Goal: Information Seeking & Learning: Learn about a topic

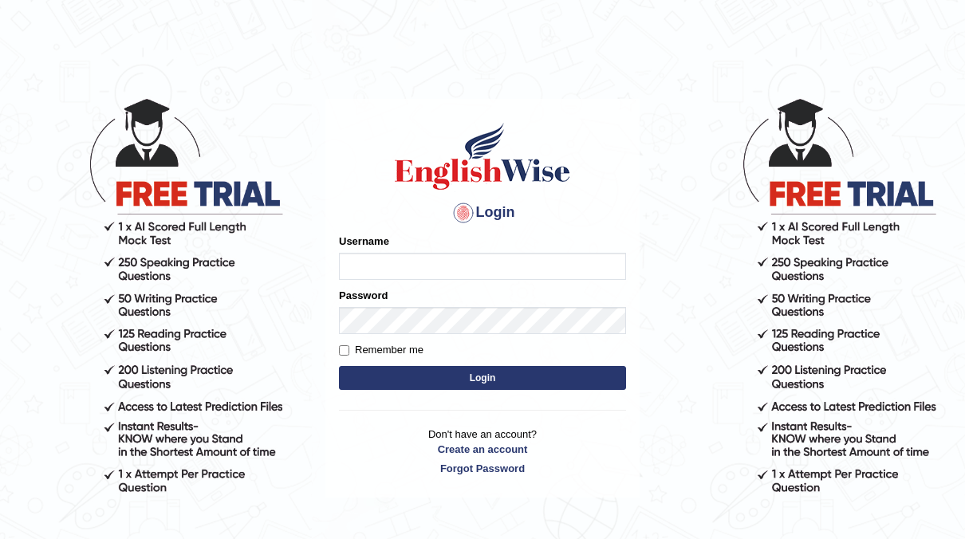
type input "Mia123"
click at [457, 375] on button "Login" at bounding box center [482, 378] width 287 height 24
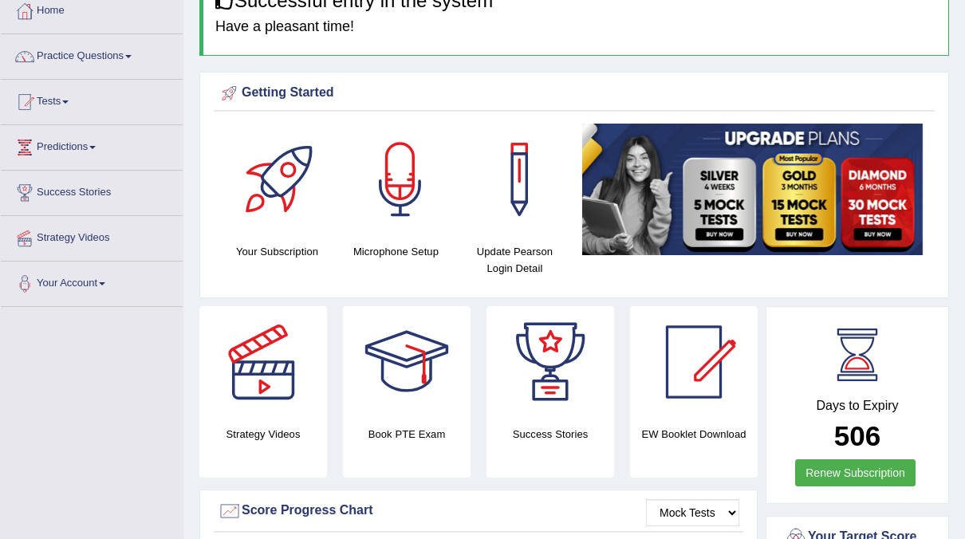
scroll to position [91, 0]
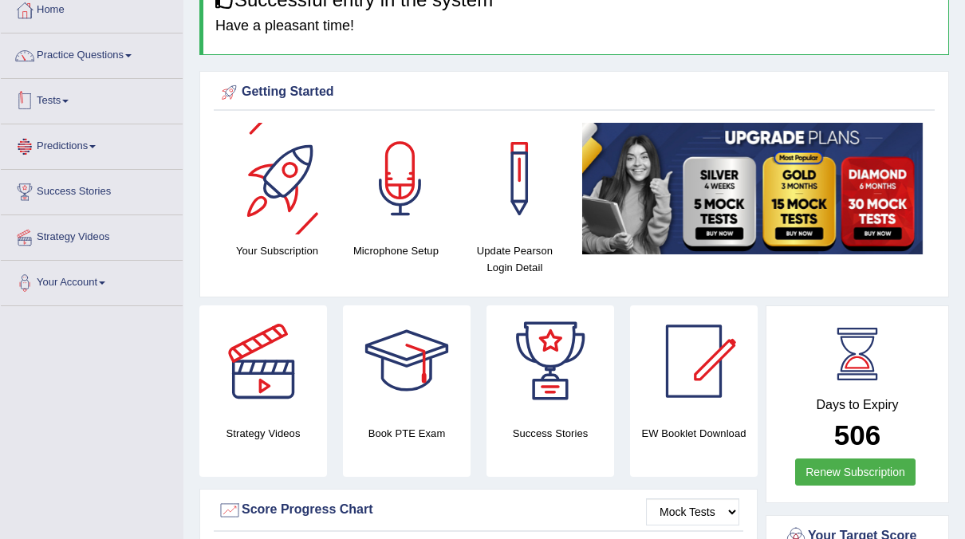
click at [140, 89] on link "Tests" at bounding box center [92, 99] width 182 height 40
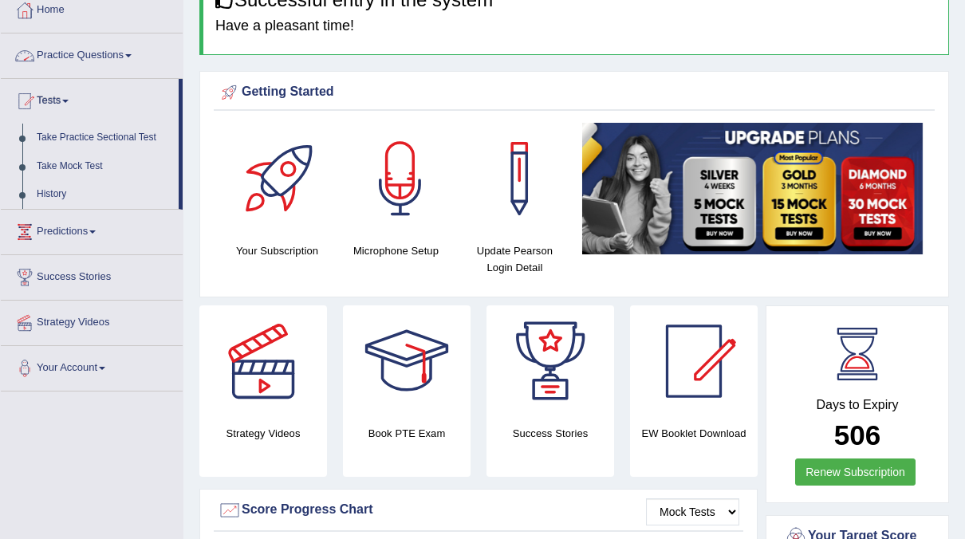
click at [140, 54] on link "Practice Questions" at bounding box center [92, 53] width 182 height 40
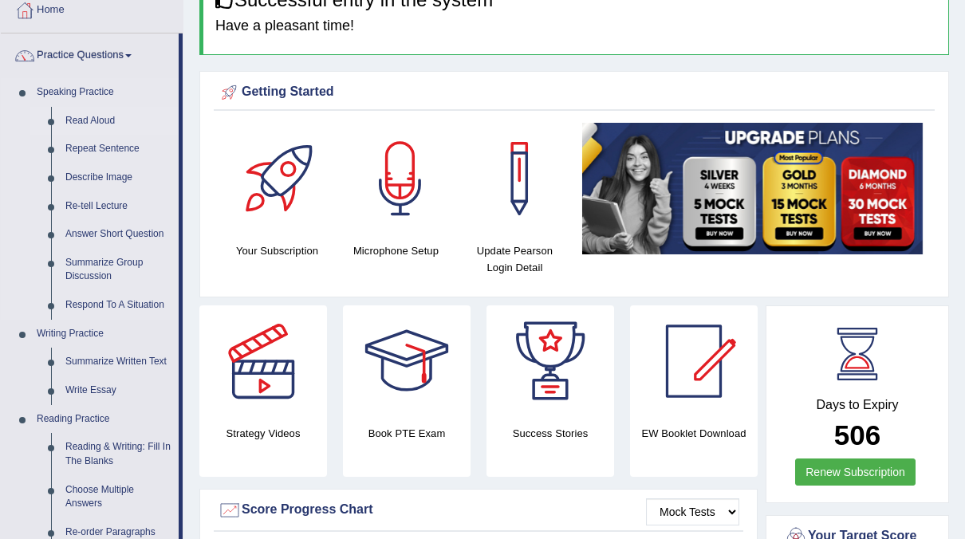
click at [101, 123] on link "Read Aloud" at bounding box center [118, 121] width 120 height 29
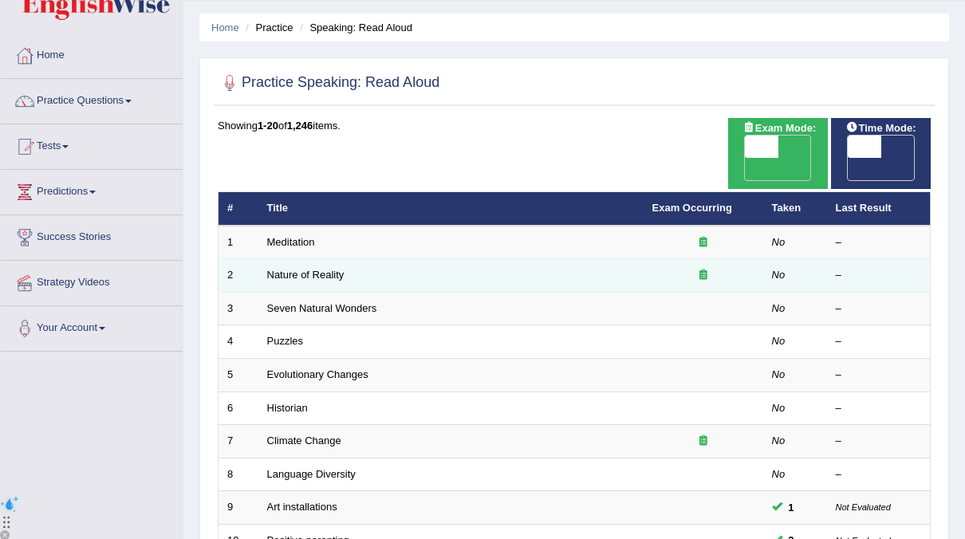
scroll to position [46, 0]
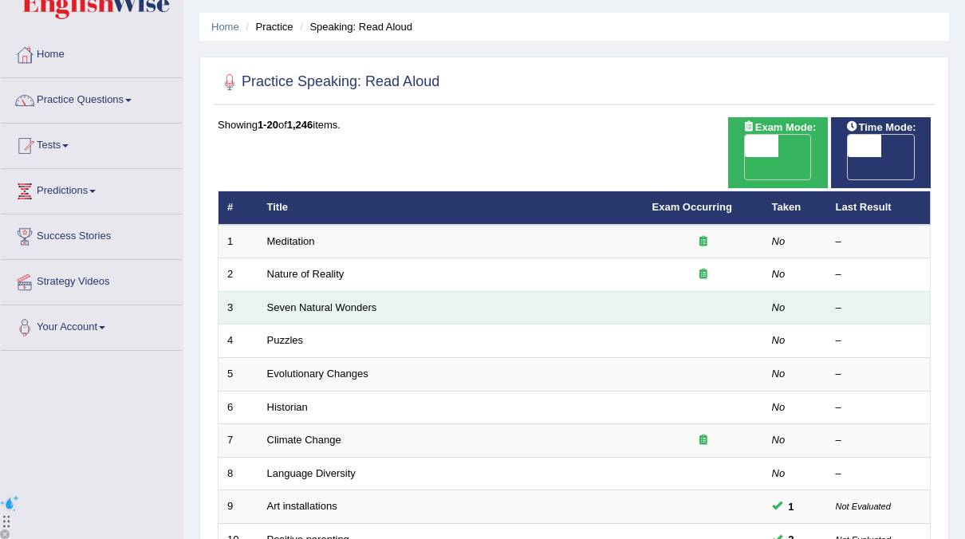
click at [548, 291] on td "Seven Natural Wonders" at bounding box center [450, 307] width 385 height 33
click at [403, 291] on td "Seven Natural Wonders" at bounding box center [450, 307] width 385 height 33
click at [597, 291] on td "Seven Natural Wonders" at bounding box center [450, 307] width 385 height 33
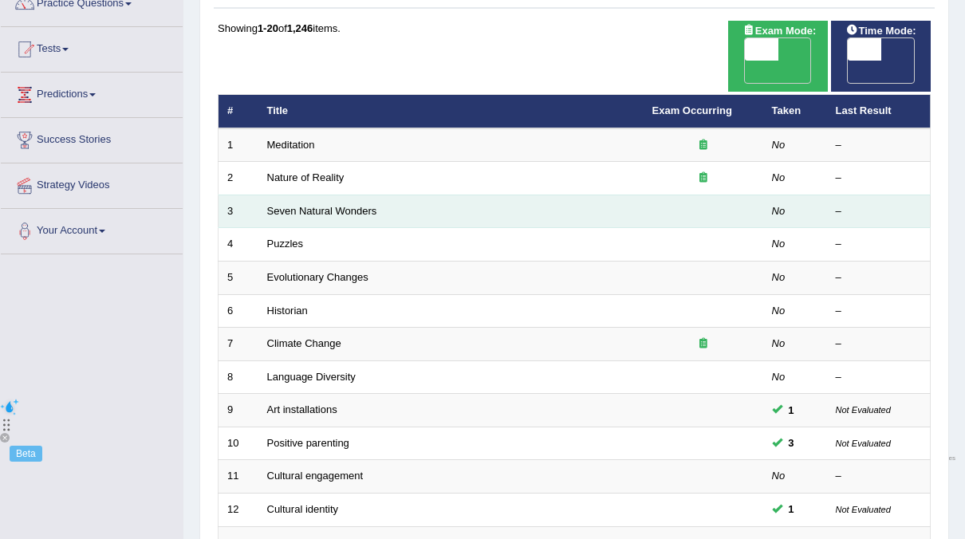
scroll to position [151, 0]
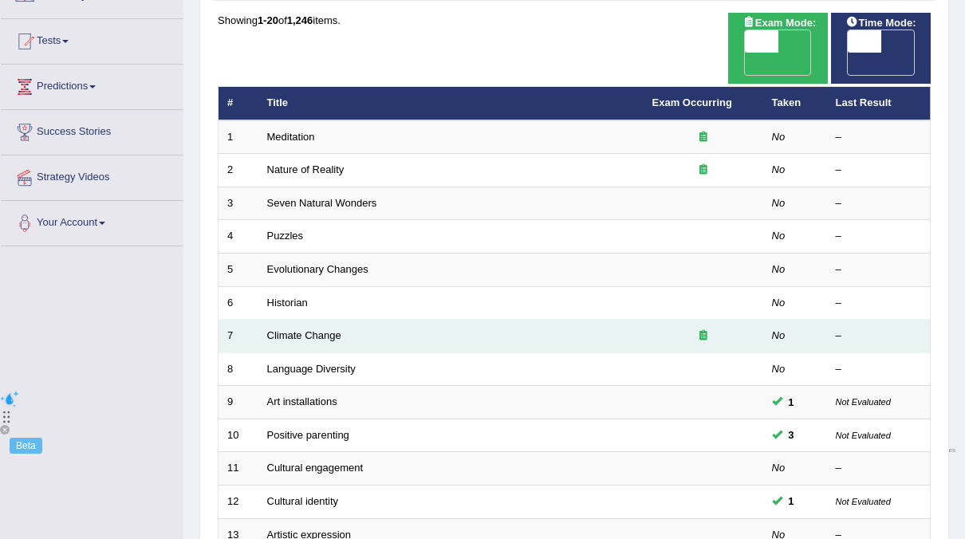
click at [693, 328] on div at bounding box center [703, 335] width 102 height 15
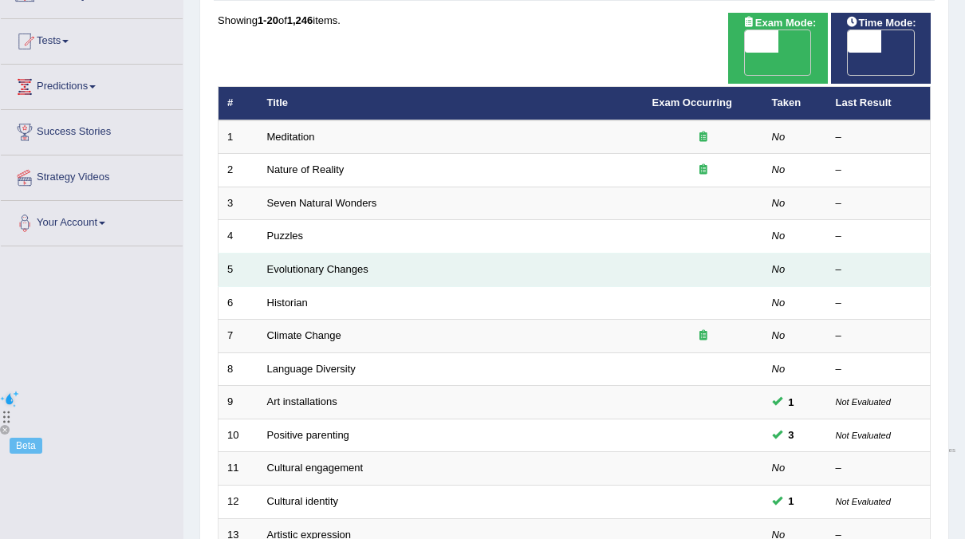
click at [700, 260] on td at bounding box center [703, 270] width 120 height 33
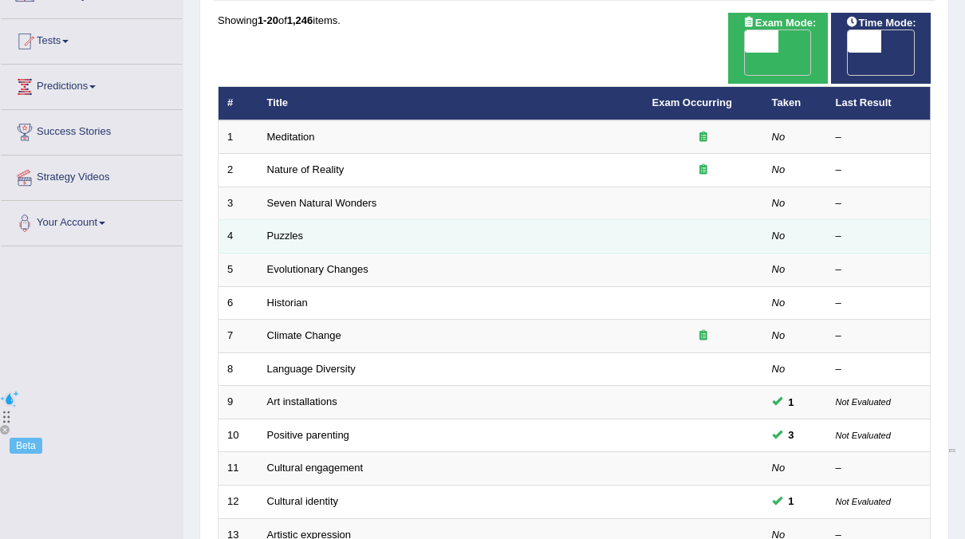
click at [693, 220] on td at bounding box center [703, 236] width 120 height 33
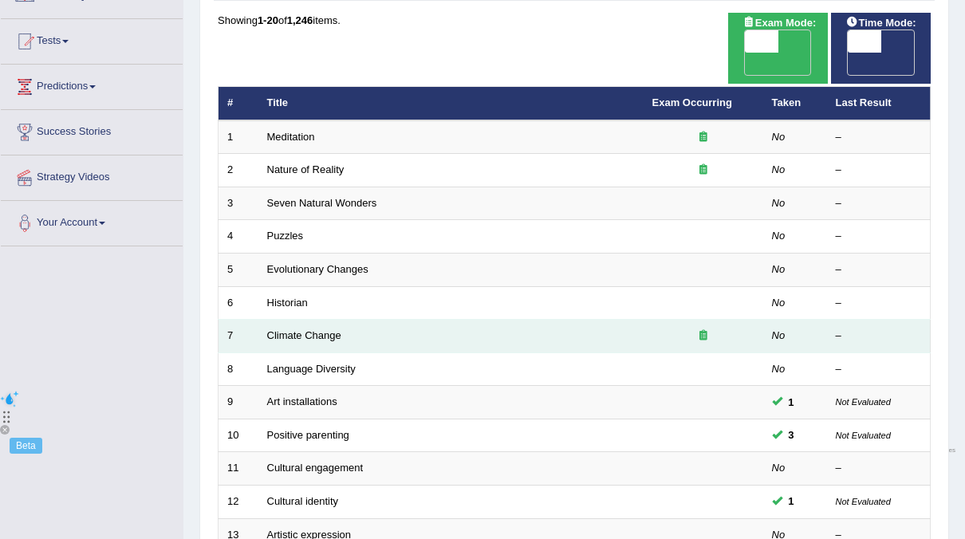
click at [757, 320] on td at bounding box center [703, 336] width 120 height 33
click at [753, 286] on td at bounding box center [703, 302] width 120 height 33
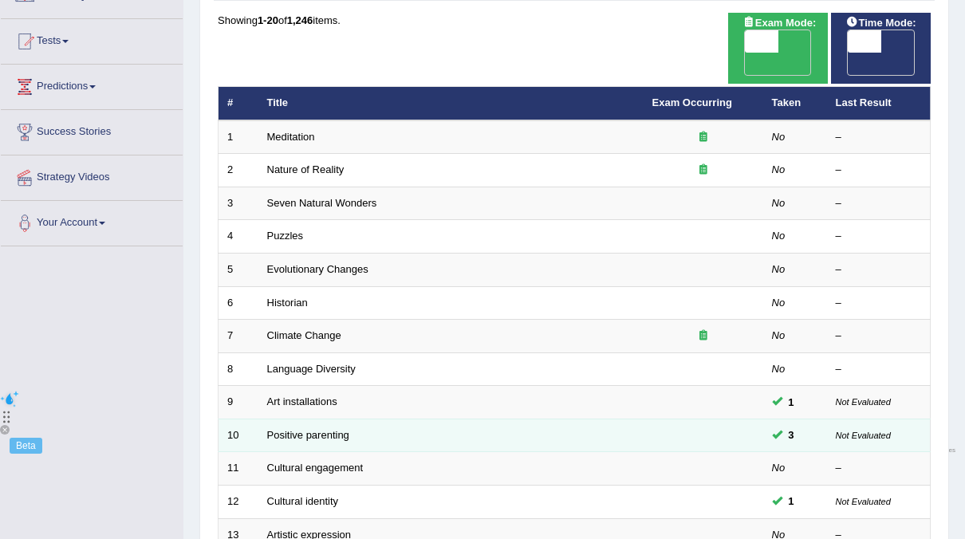
click at [700, 419] on td at bounding box center [703, 435] width 120 height 33
click at [730, 391] on td at bounding box center [703, 402] width 120 height 33
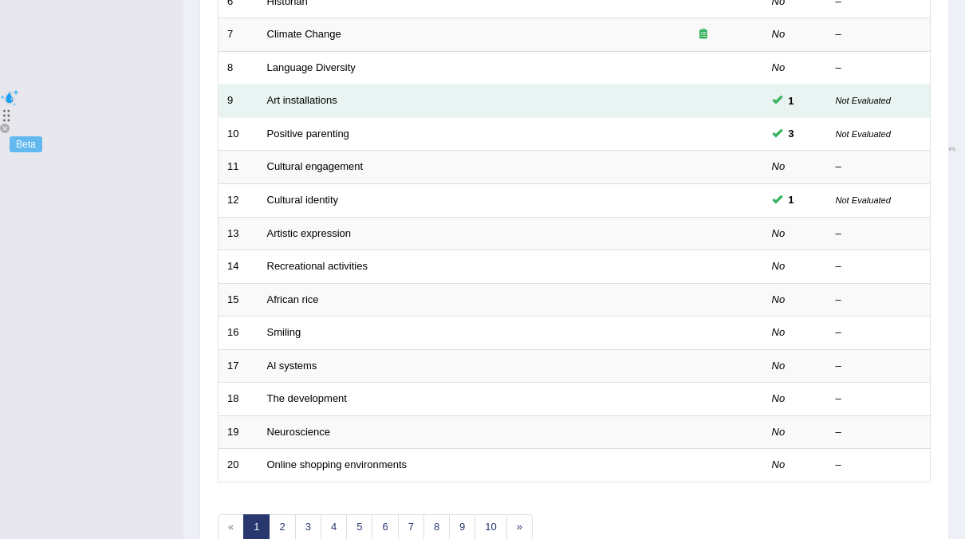
scroll to position [494, 0]
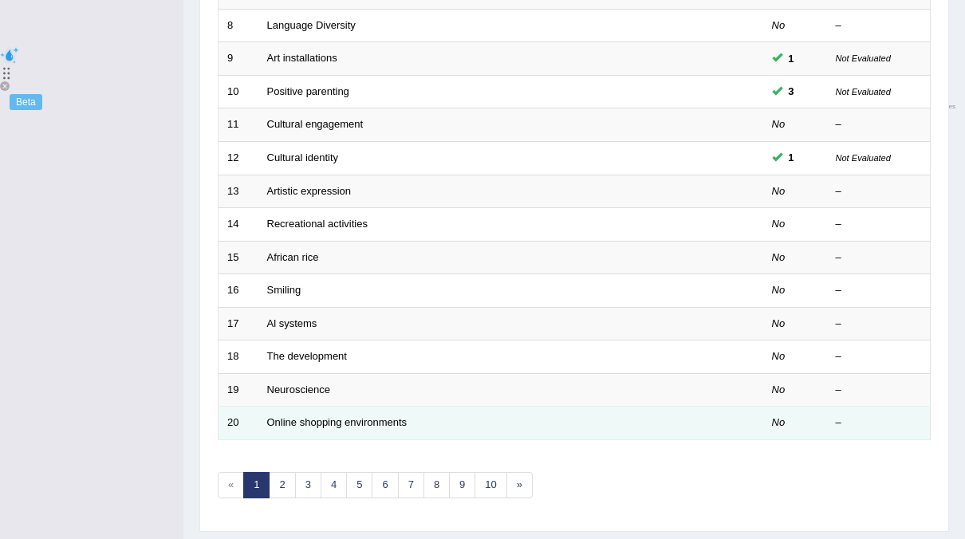
click at [741, 407] on td at bounding box center [703, 423] width 120 height 33
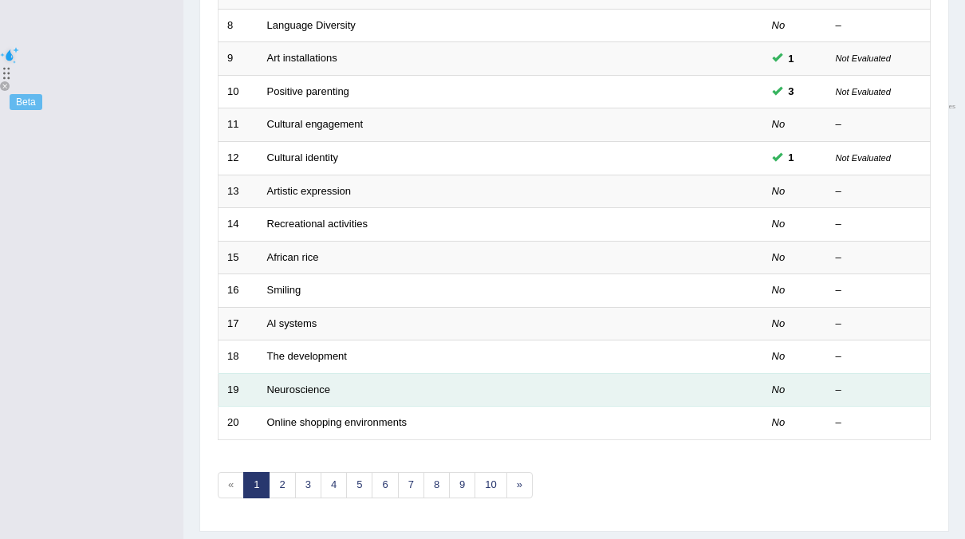
click at [749, 376] on td at bounding box center [703, 389] width 120 height 33
click at [748, 376] on td at bounding box center [703, 389] width 120 height 33
click at [759, 373] on td at bounding box center [703, 389] width 120 height 33
click at [775, 383] on em "No" at bounding box center [779, 389] width 14 height 12
click at [776, 416] on em "No" at bounding box center [779, 422] width 14 height 12
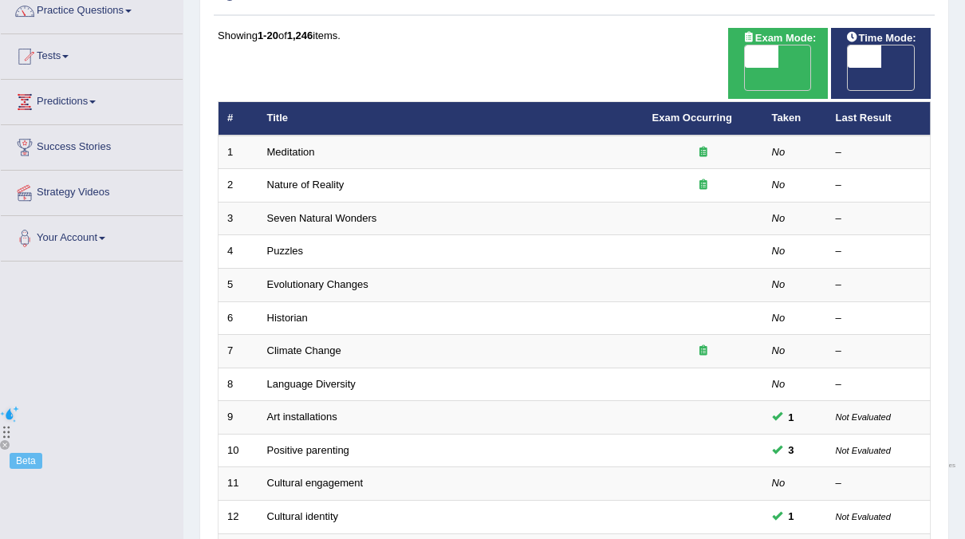
scroll to position [128, 0]
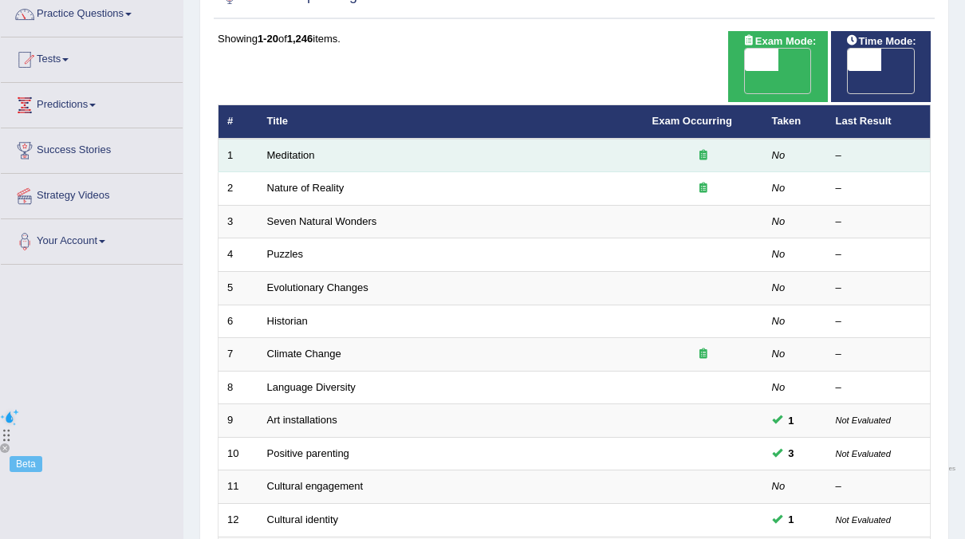
click at [767, 139] on td "No" at bounding box center [795, 155] width 64 height 33
drag, startPoint x: 767, startPoint y: 124, endPoint x: 707, endPoint y: 128, distance: 59.9
click at [707, 148] on div at bounding box center [703, 155] width 102 height 15
drag, startPoint x: 707, startPoint y: 128, endPoint x: 293, endPoint y: 129, distance: 413.8
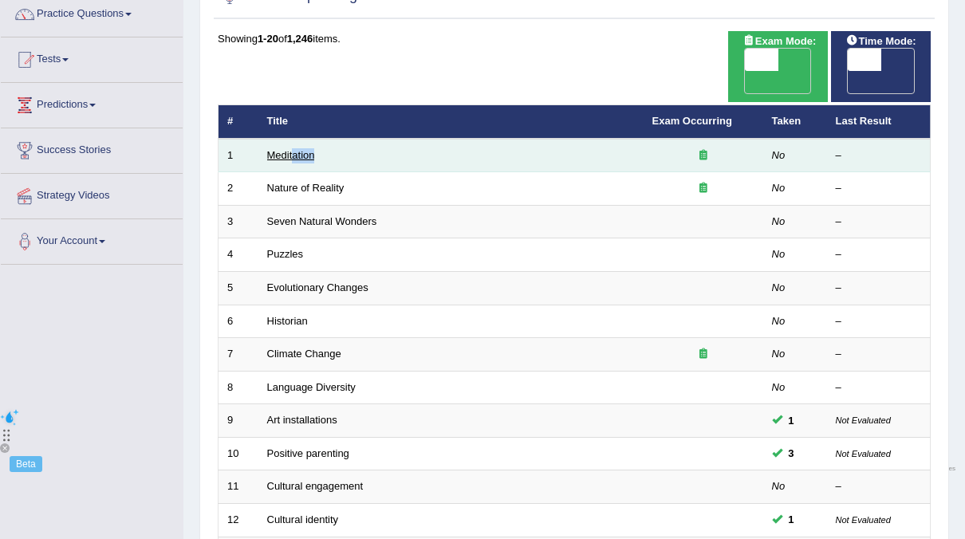
click at [293, 139] on tr "1 Meditation No –" at bounding box center [574, 155] width 712 height 33
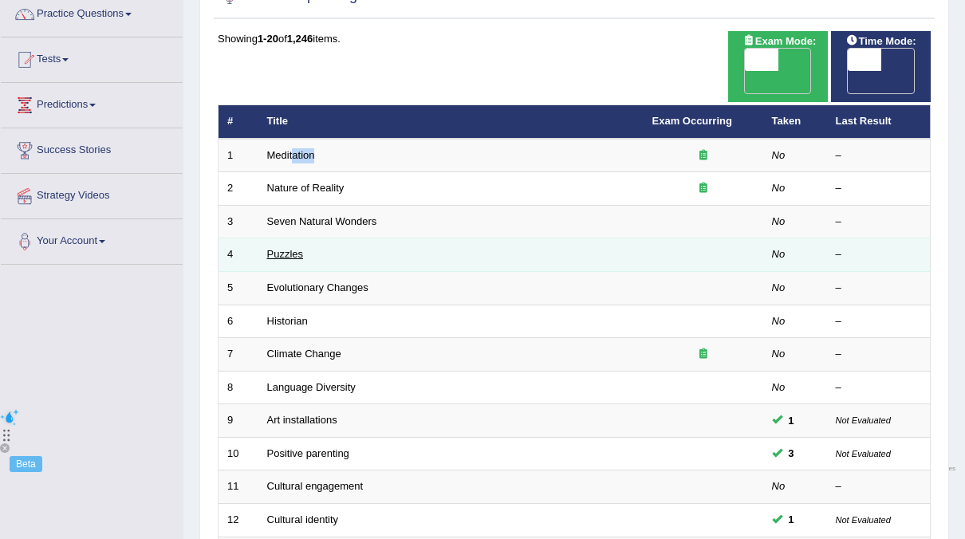
drag, startPoint x: 293, startPoint y: 129, endPoint x: 288, endPoint y: 226, distance: 97.4
click at [288, 248] on link "Puzzles" at bounding box center [285, 254] width 37 height 12
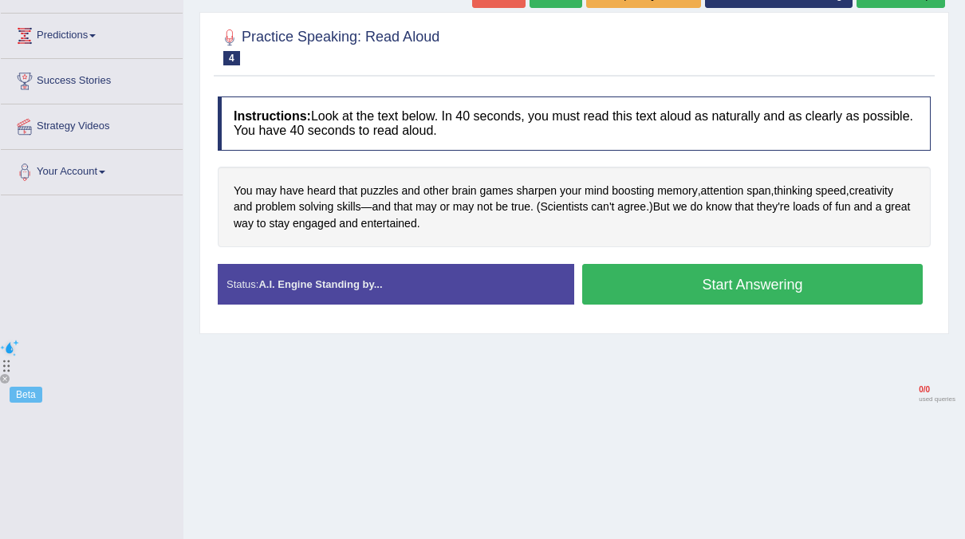
scroll to position [210, 0]
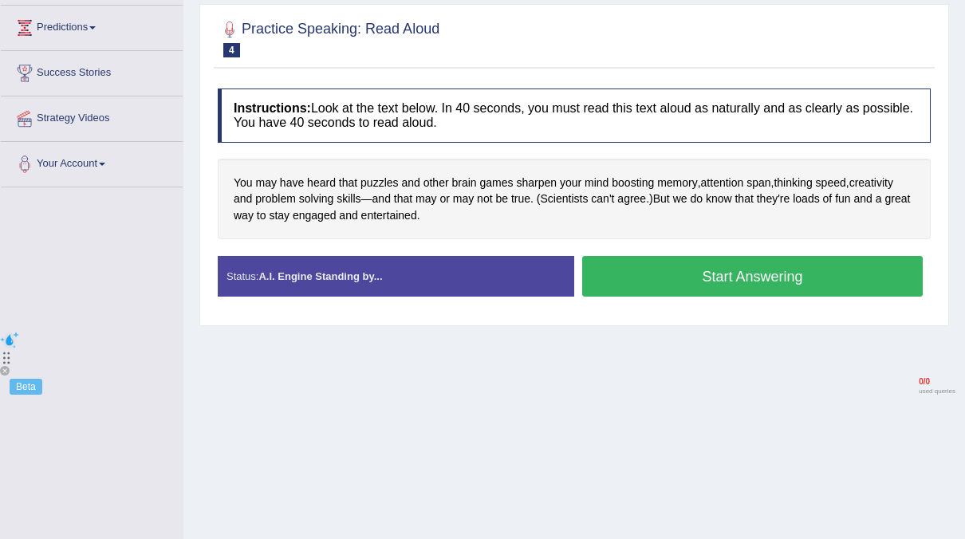
click at [711, 269] on button "Start Answering" at bounding box center [752, 276] width 340 height 41
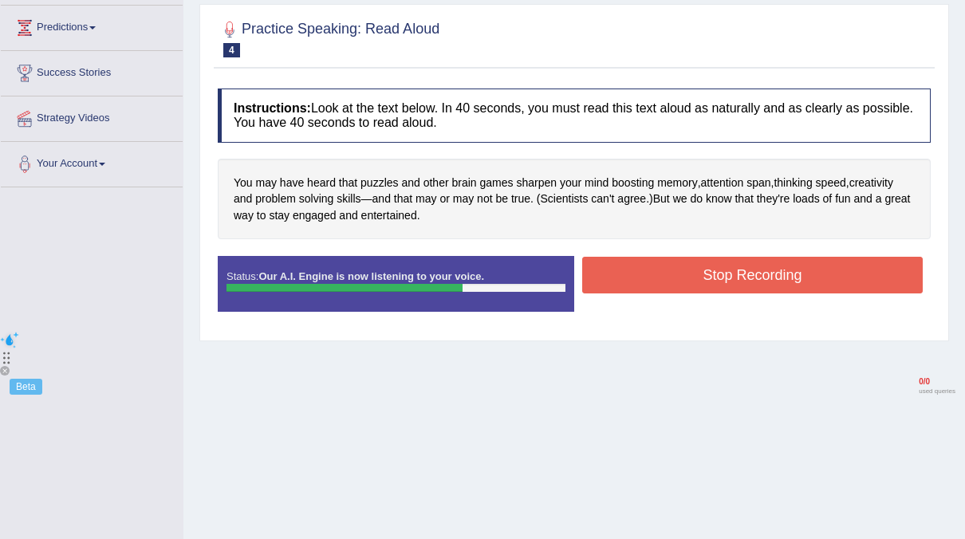
click at [711, 269] on button "Stop Recording" at bounding box center [752, 275] width 340 height 37
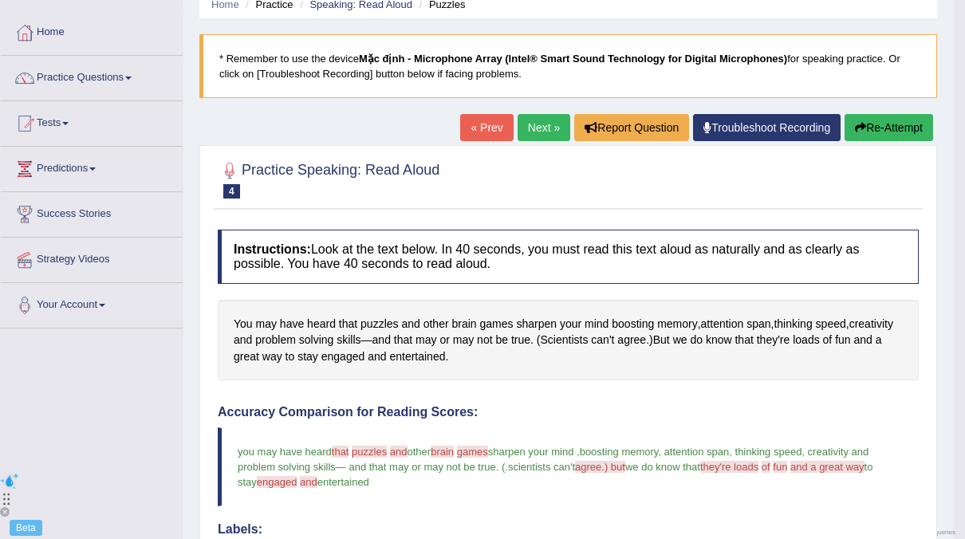
scroll to position [0, 0]
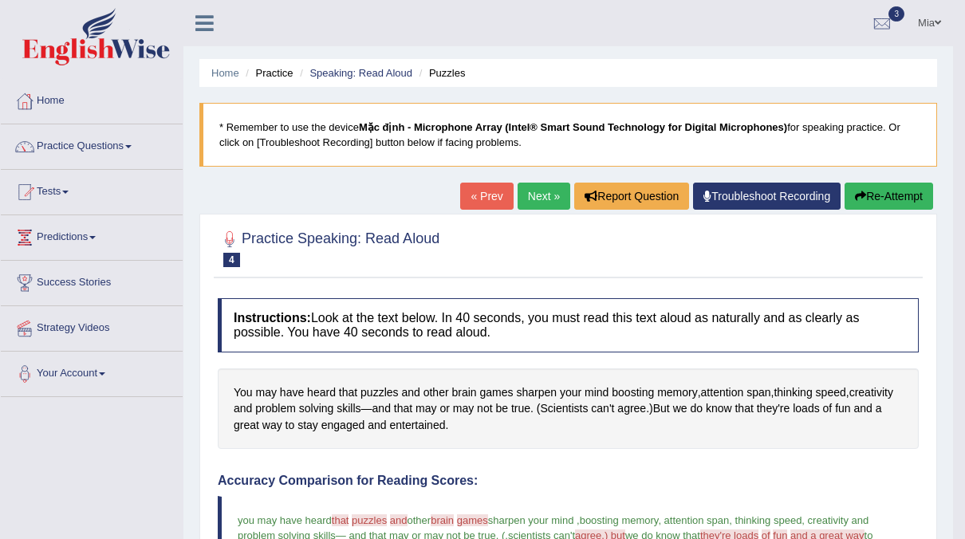
click at [546, 204] on link "Next »" at bounding box center [543, 196] width 53 height 27
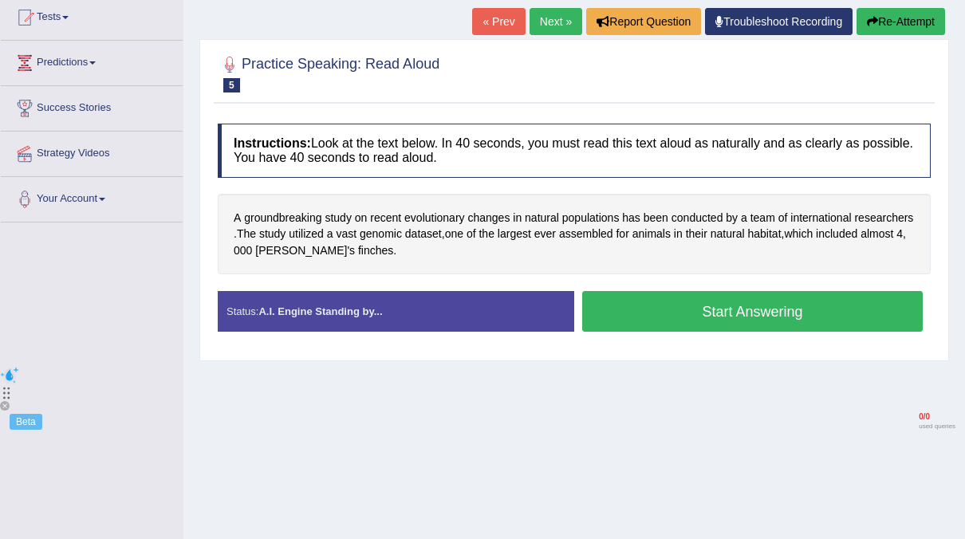
scroll to position [175, 0]
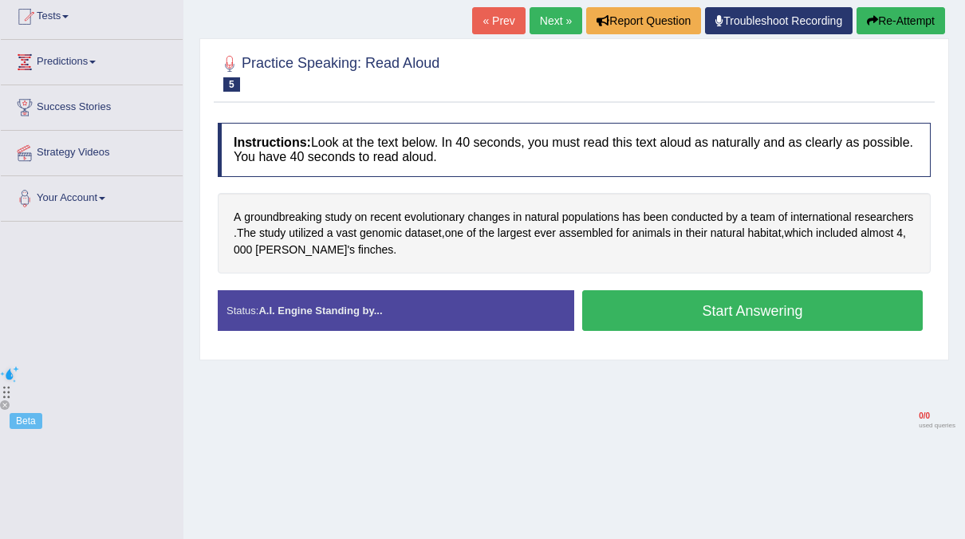
click at [629, 298] on button "Start Answering" at bounding box center [752, 310] width 340 height 41
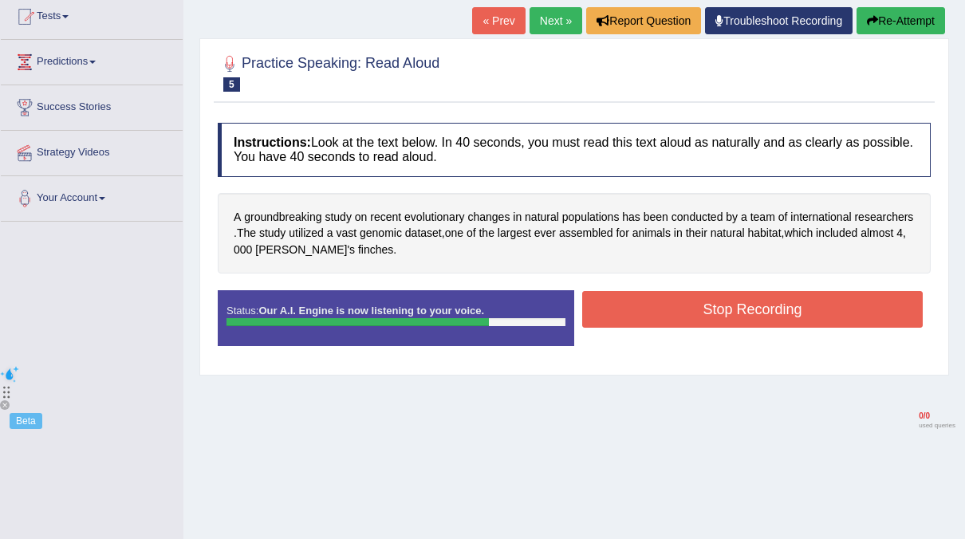
click at [858, 316] on button "Stop Recording" at bounding box center [752, 309] width 340 height 37
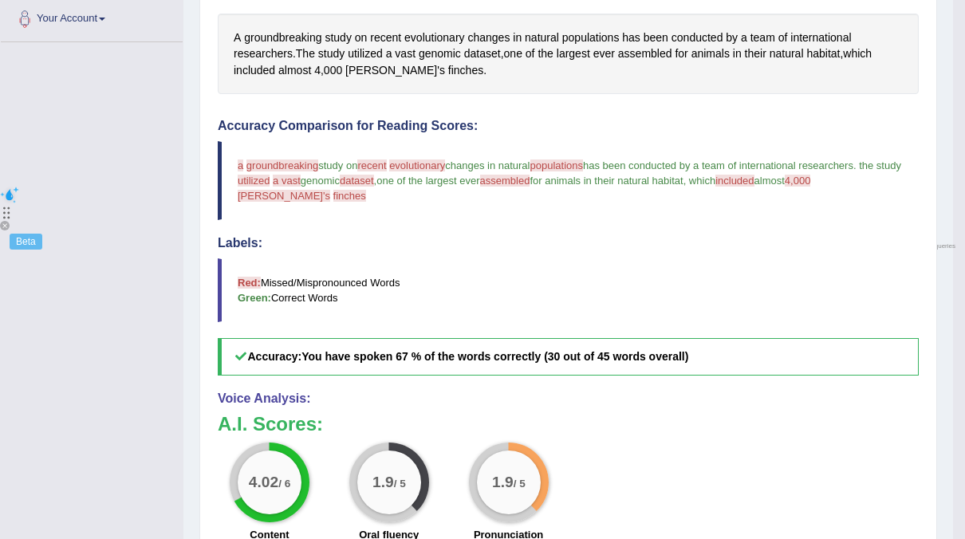
scroll to position [360, 0]
